Goal: Information Seeking & Learning: Learn about a topic

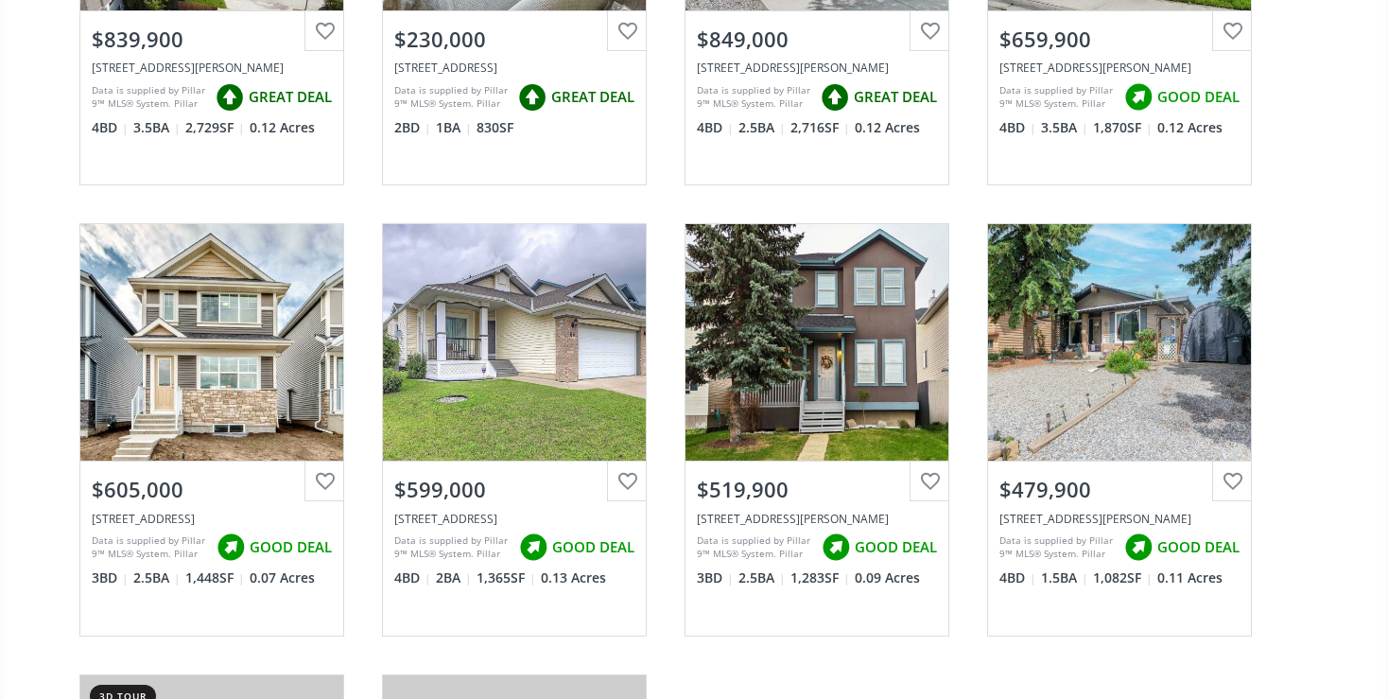
scroll to position [499, 0]
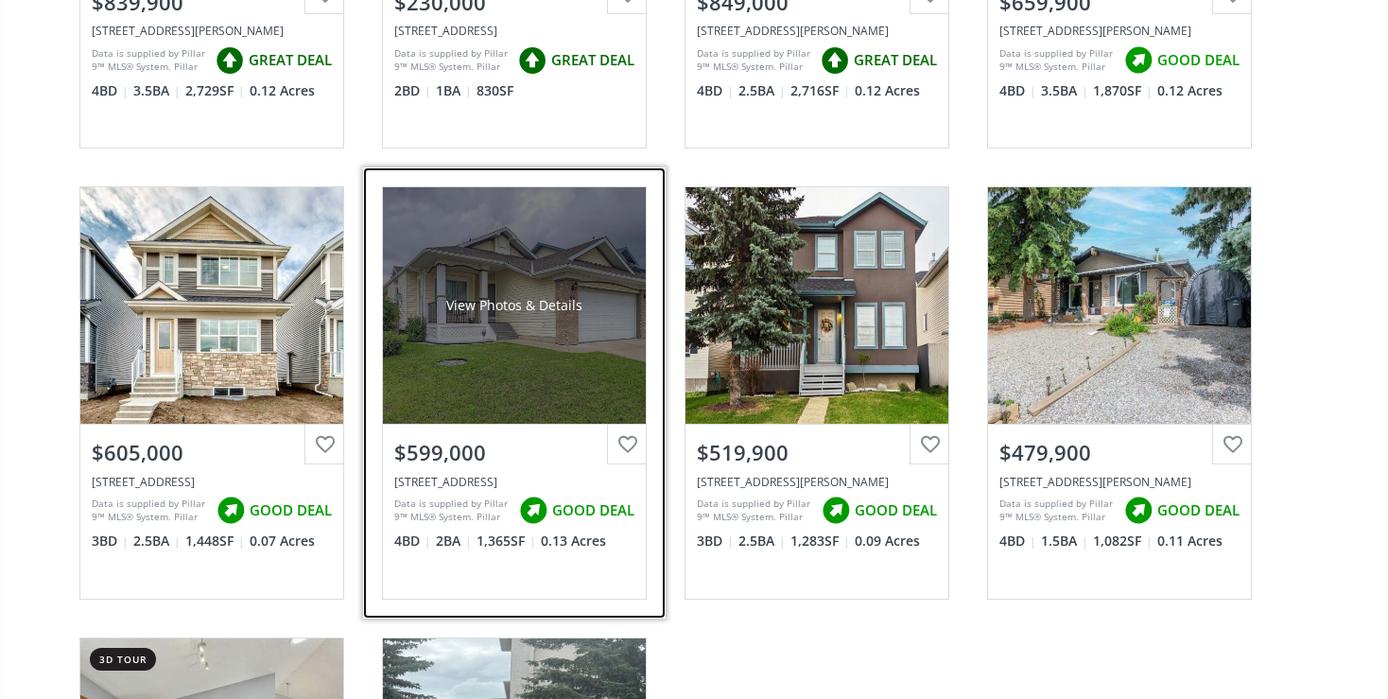
click at [473, 417] on div "View Photos & Details" at bounding box center [514, 305] width 263 height 236
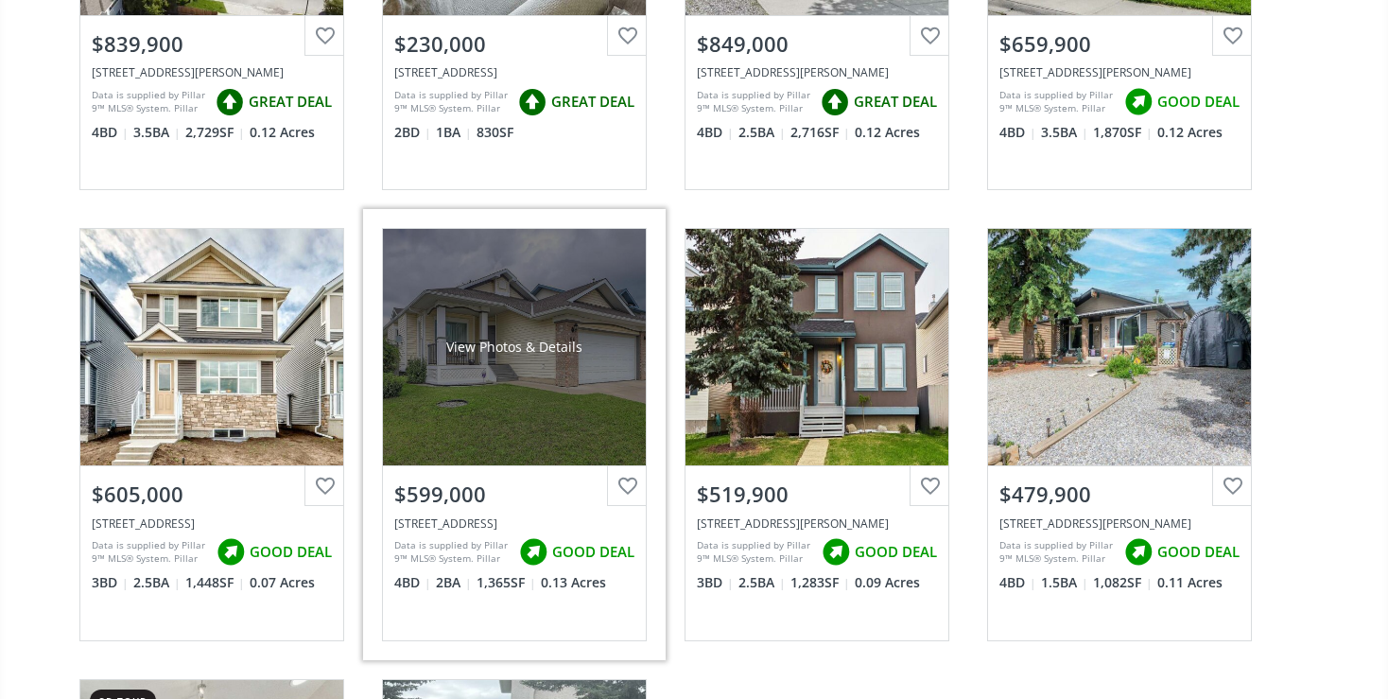
scroll to position [499, 0]
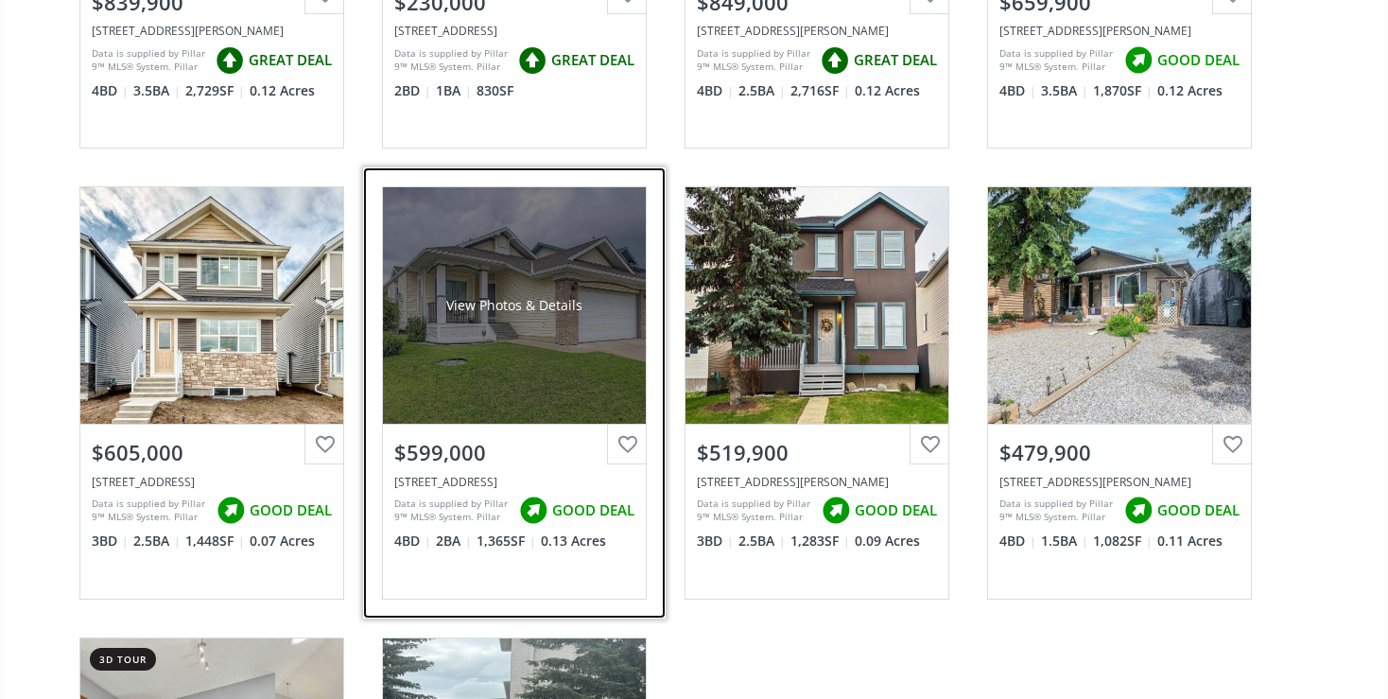
click at [531, 298] on div "View Photos & Details" at bounding box center [514, 305] width 136 height 19
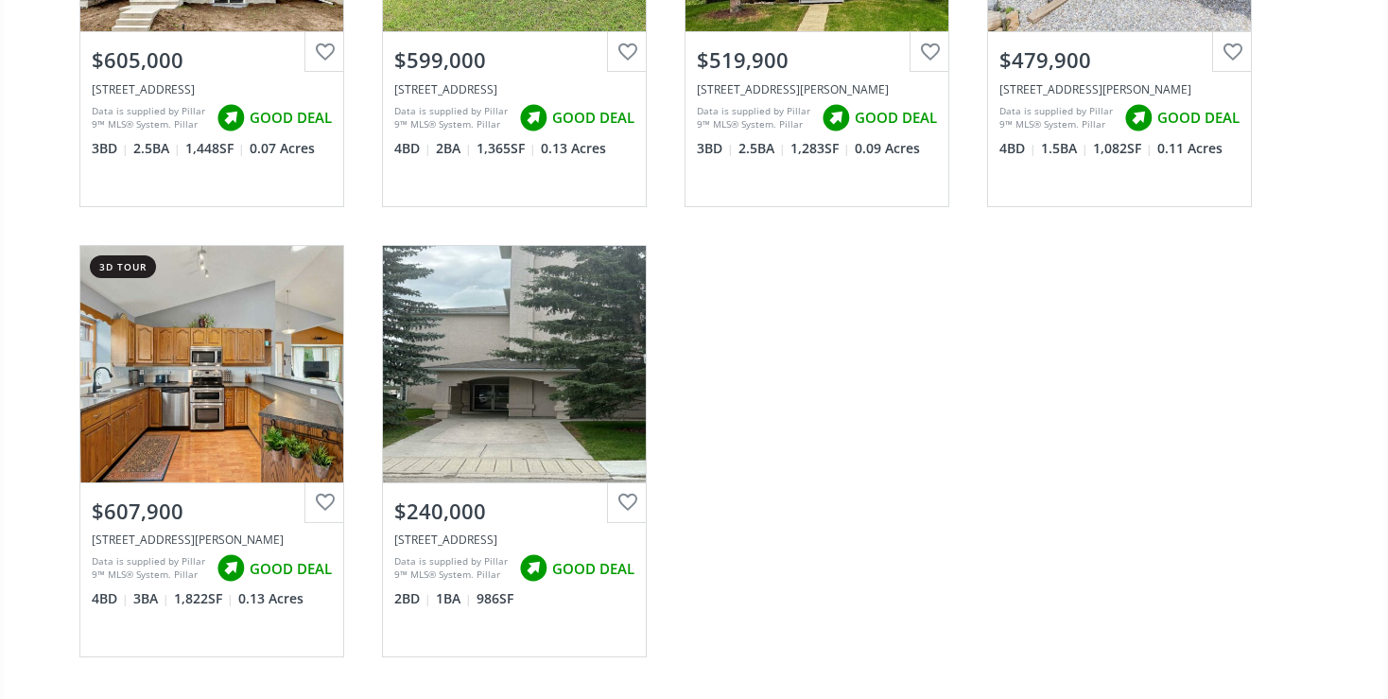
scroll to position [898, 0]
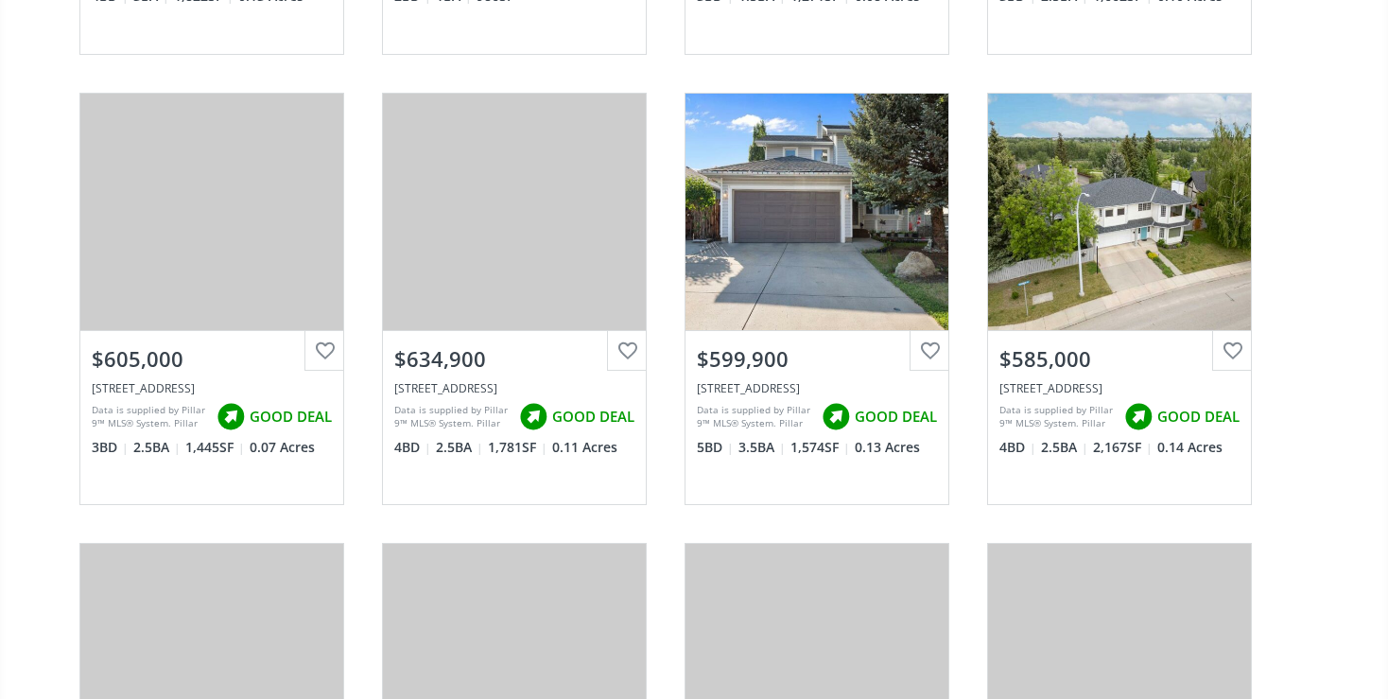
scroll to position [1597, 0]
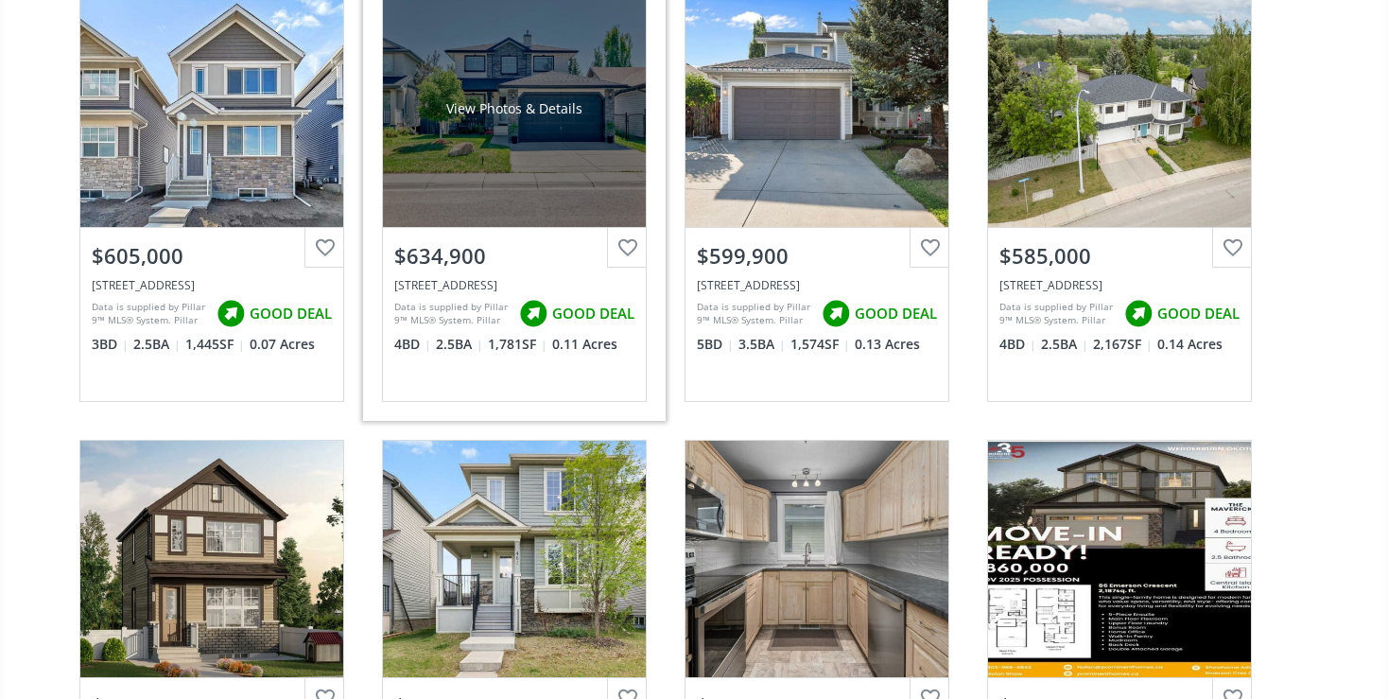
scroll to position [898, 0]
